Goal: Navigation & Orientation: Find specific page/section

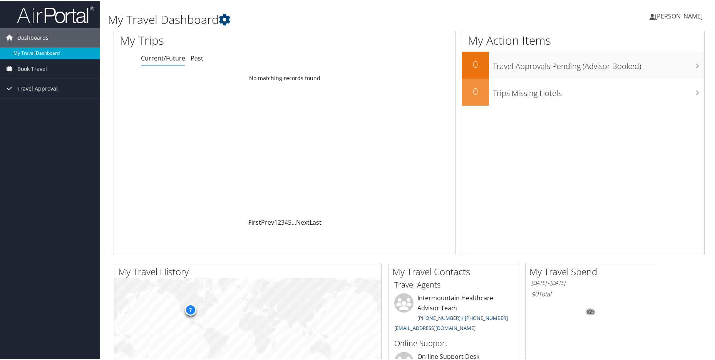
click at [41, 53] on link "My Travel Dashboard" at bounding box center [50, 53] width 100 height 12
click at [37, 35] on span "Dashboards" at bounding box center [32, 36] width 31 height 19
click at [163, 59] on link "Current/Future" at bounding box center [163, 57] width 44 height 8
click at [200, 57] on link "Past" at bounding box center [197, 57] width 13 height 8
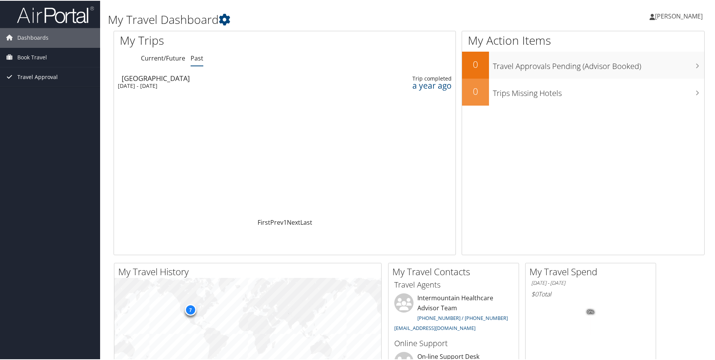
click at [40, 77] on span "Travel Approval" at bounding box center [37, 76] width 40 height 19
click at [37, 103] on link "Approved Trips" at bounding box center [50, 103] width 100 height 12
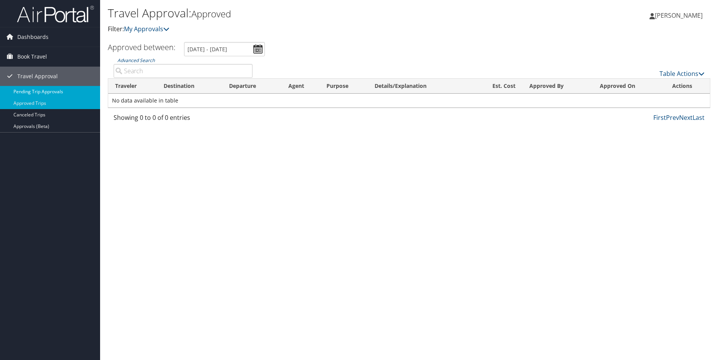
click at [40, 89] on link "Pending Trip Approvals" at bounding box center [50, 92] width 100 height 12
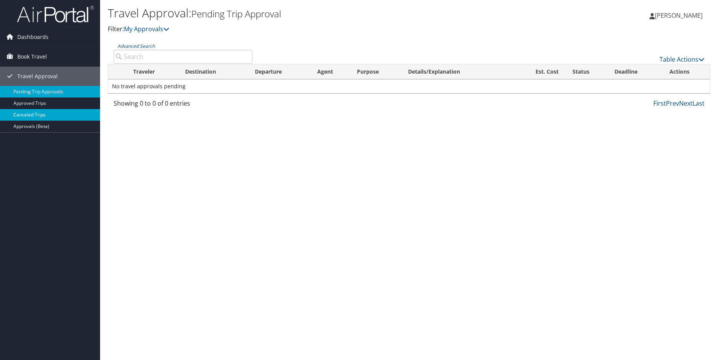
click at [36, 112] on link "Canceled Trips" at bounding box center [50, 115] width 100 height 12
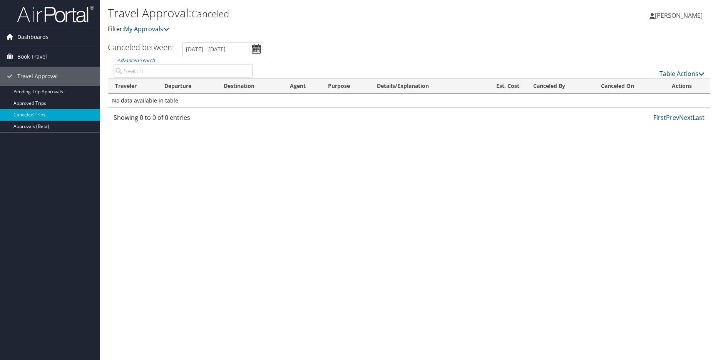
click at [41, 36] on span "Dashboards" at bounding box center [32, 36] width 31 height 19
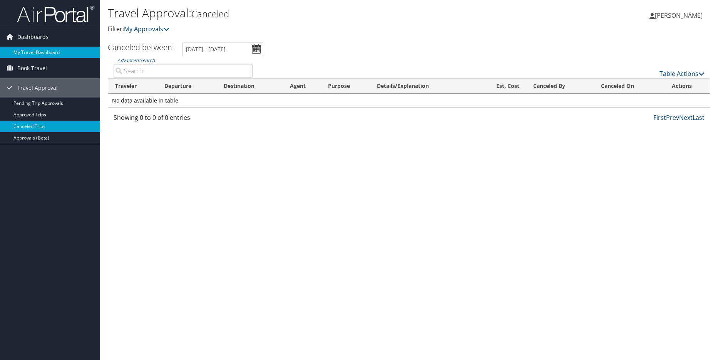
click at [39, 57] on link "My Travel Dashboard" at bounding box center [50, 53] width 100 height 12
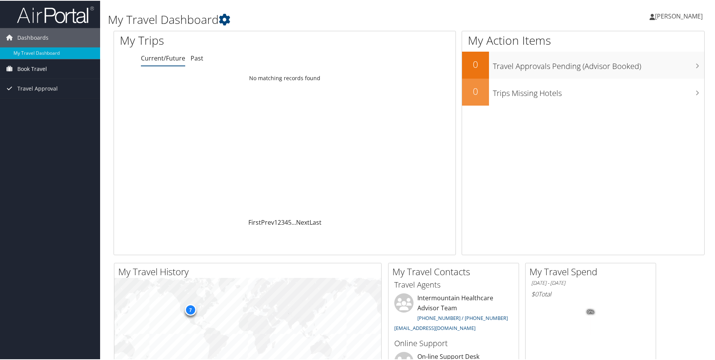
click at [30, 69] on span "Book Travel" at bounding box center [32, 68] width 30 height 19
click at [27, 95] on link "Book/Manage Online Trips" at bounding box center [50, 95] width 100 height 12
